Goal: Navigation & Orientation: Find specific page/section

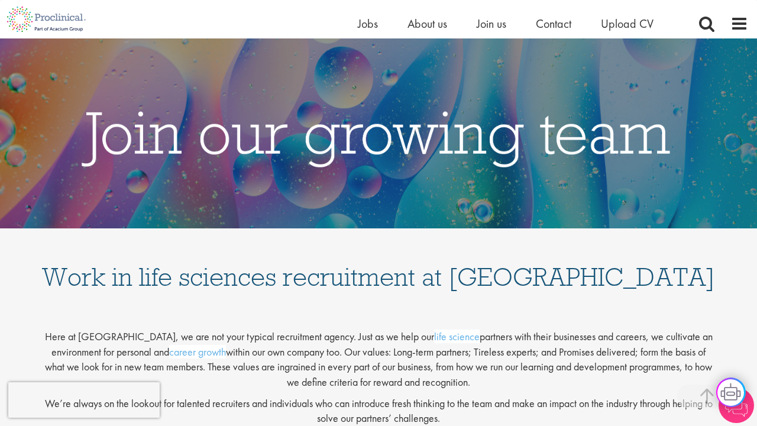
scroll to position [945, 0]
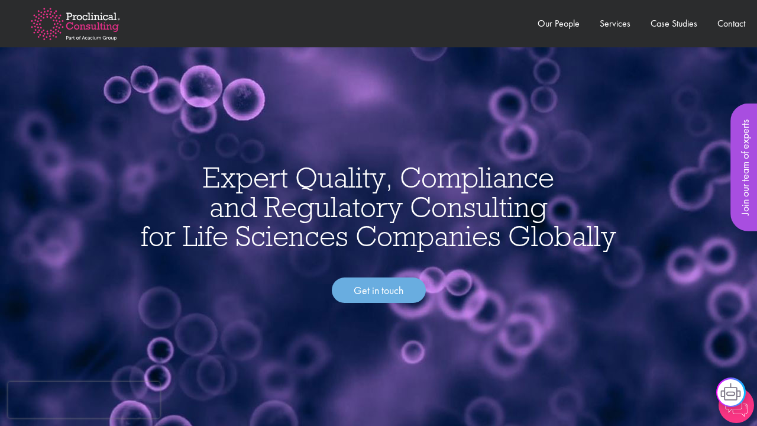
scroll to position [0, 2]
